Goal: Transaction & Acquisition: Subscribe to service/newsletter

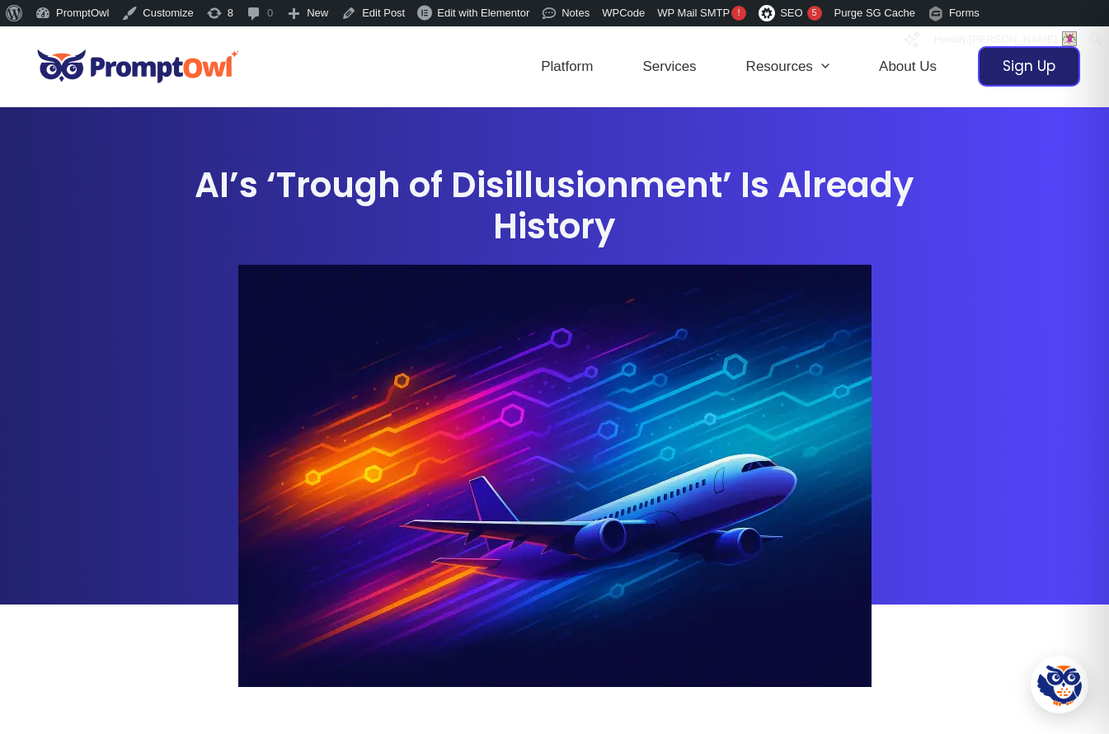
click at [123, 73] on img at bounding box center [138, 66] width 219 height 57
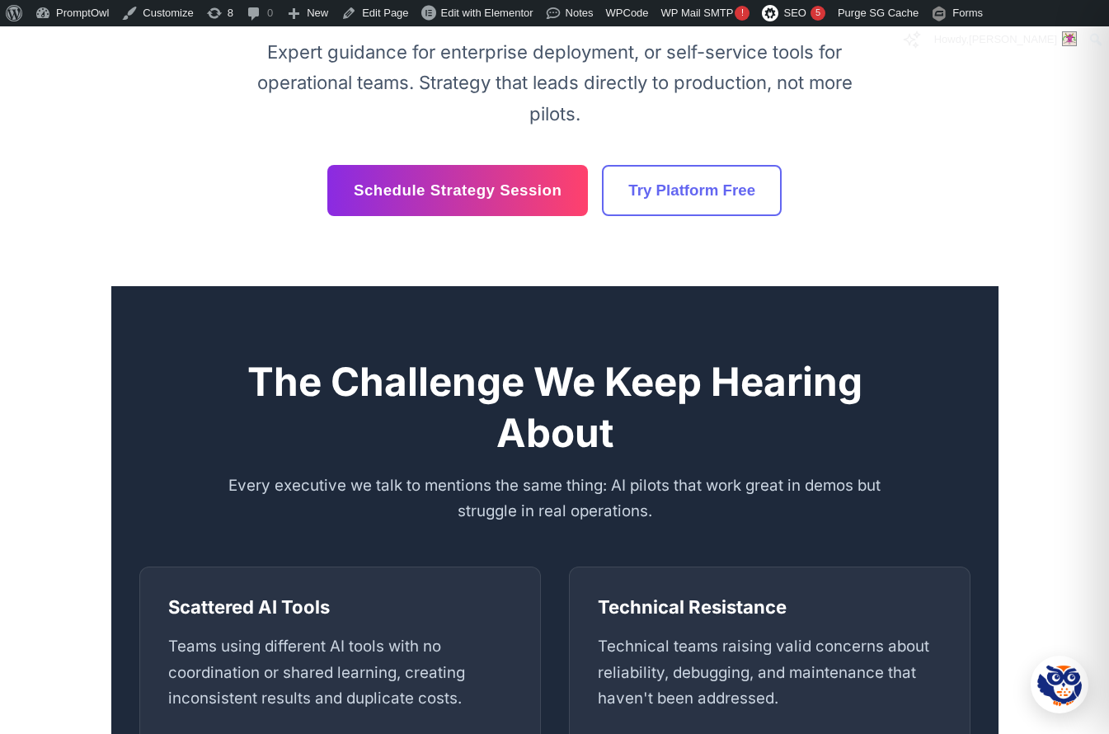
scroll to position [20, 0]
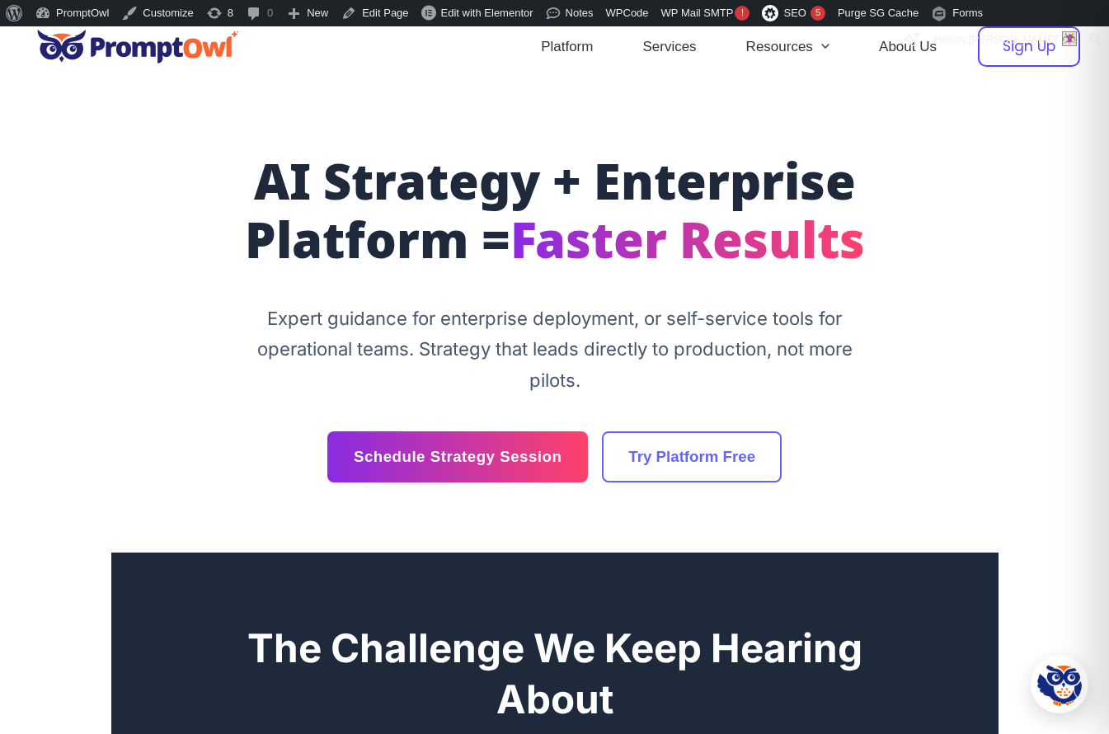
click at [1052, 58] on div "Sign Up" at bounding box center [1029, 46] width 102 height 40
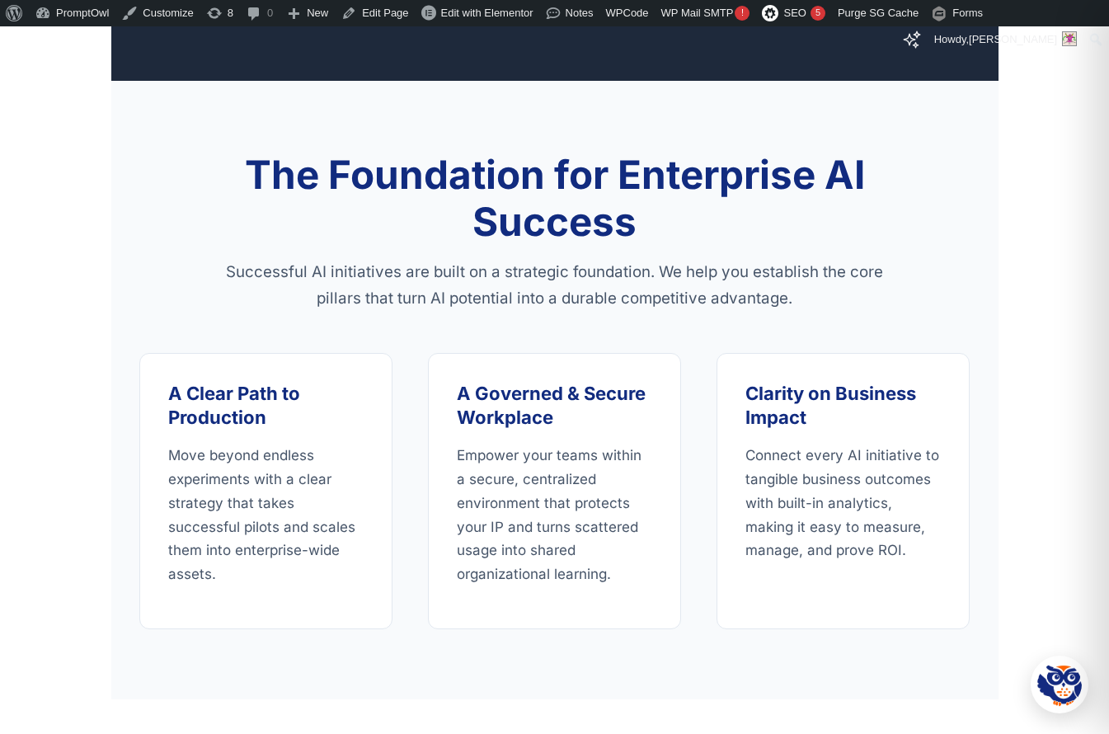
scroll to position [243, 0]
